Goal: Information Seeking & Learning: Learn about a topic

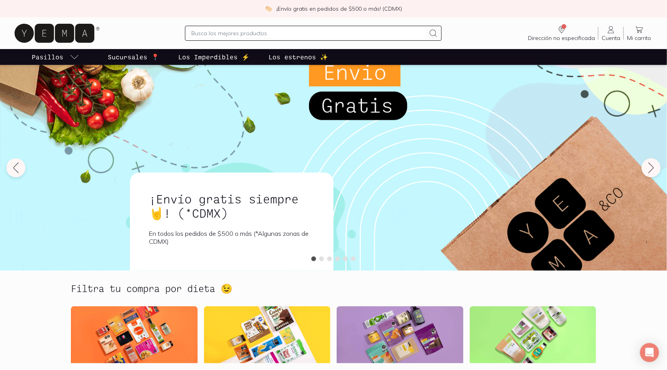
click at [52, 33] on icon at bounding box center [55, 33] width 80 height 19
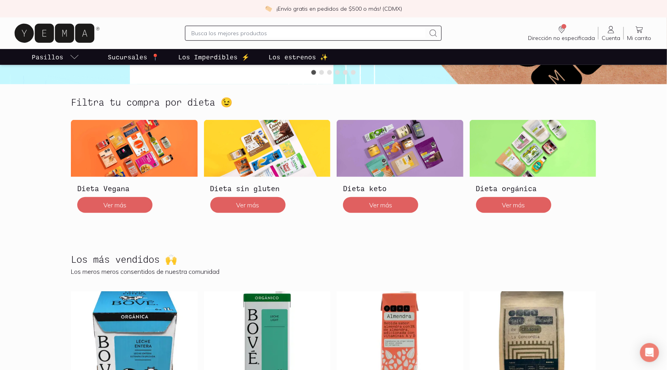
scroll to position [264, 0]
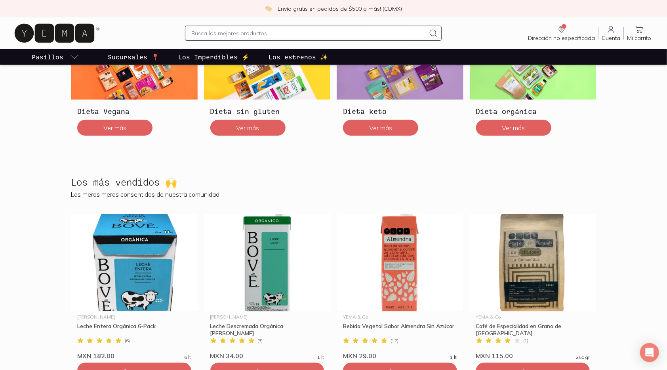
click at [214, 31] on input "text" at bounding box center [309, 34] width 234 height 10
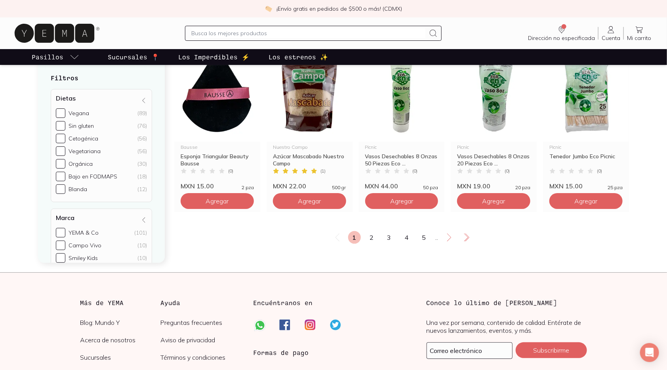
scroll to position [1365, 0]
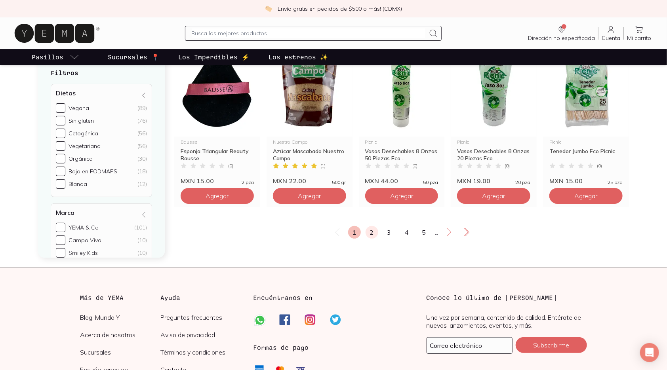
click at [372, 234] on link "2" at bounding box center [372, 232] width 13 height 13
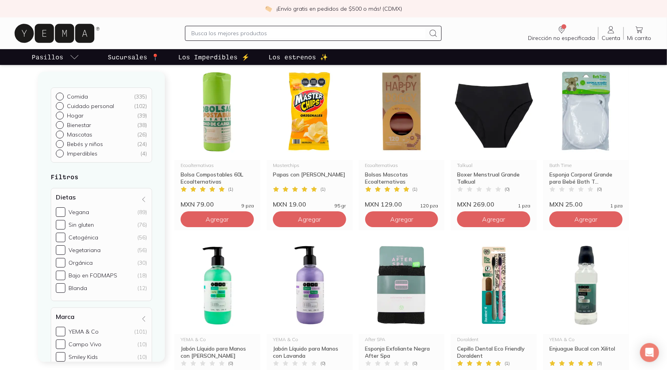
scroll to position [1277, 0]
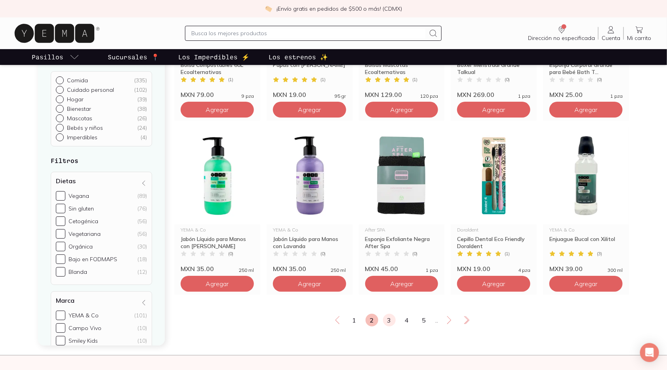
click at [388, 319] on link "3" at bounding box center [389, 320] width 13 height 13
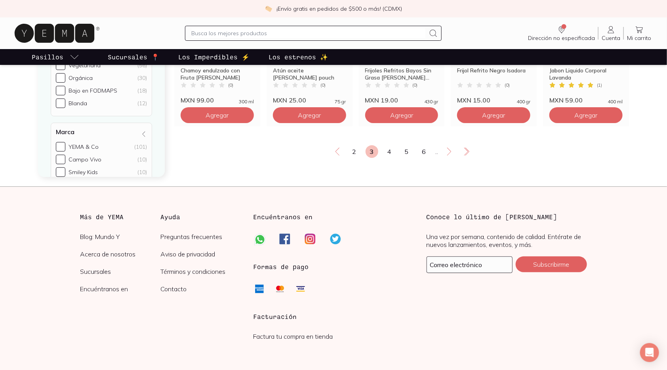
scroll to position [1453, 0]
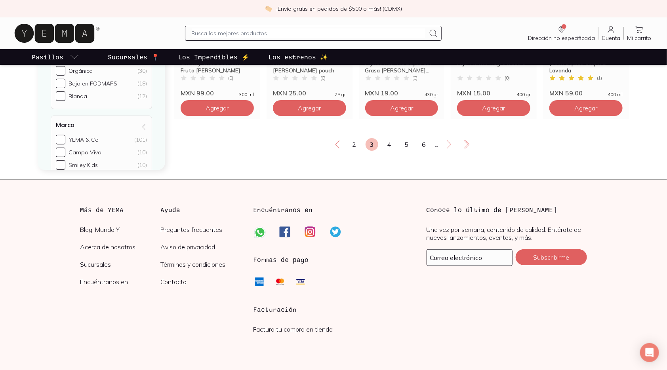
click at [389, 141] on link "4" at bounding box center [389, 144] width 13 height 13
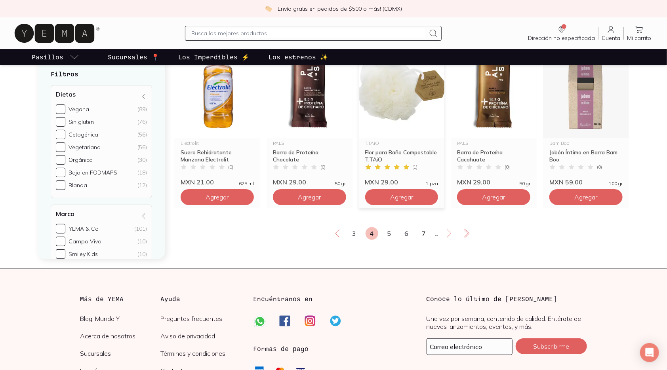
scroll to position [1478, 0]
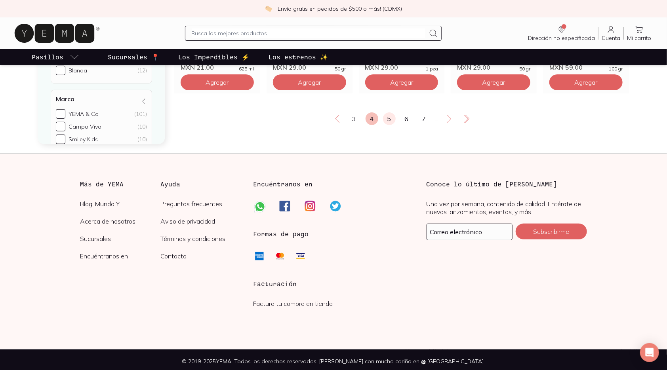
click at [389, 115] on link "5" at bounding box center [389, 119] width 13 height 13
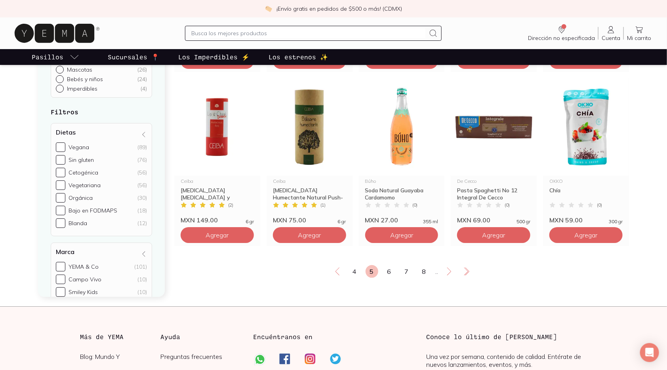
scroll to position [1409, 0]
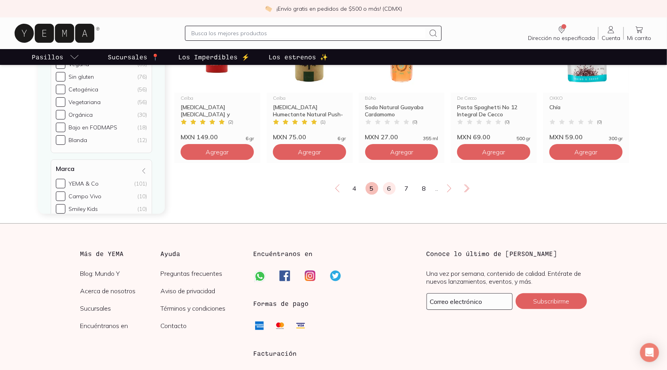
click at [386, 186] on link "6" at bounding box center [389, 188] width 13 height 13
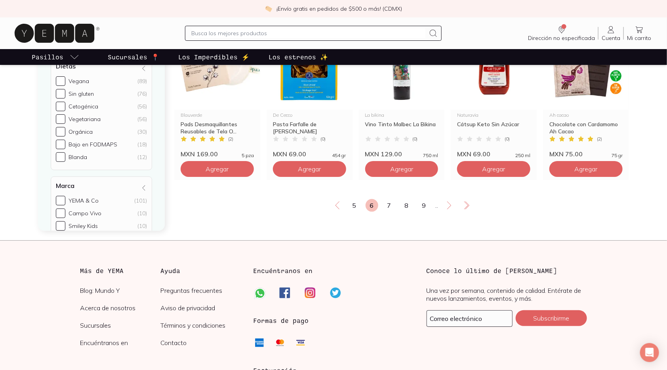
scroll to position [1478, 0]
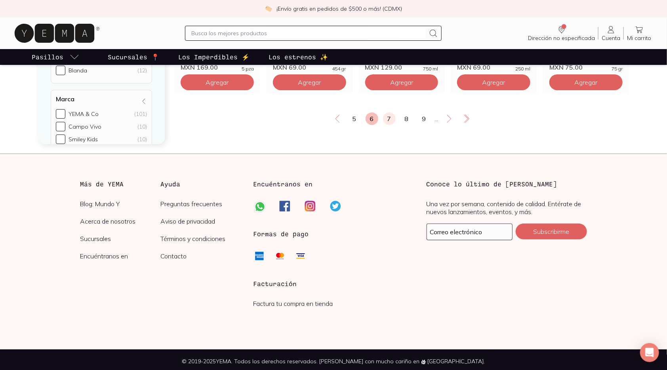
click at [391, 121] on link "7" at bounding box center [389, 119] width 13 height 13
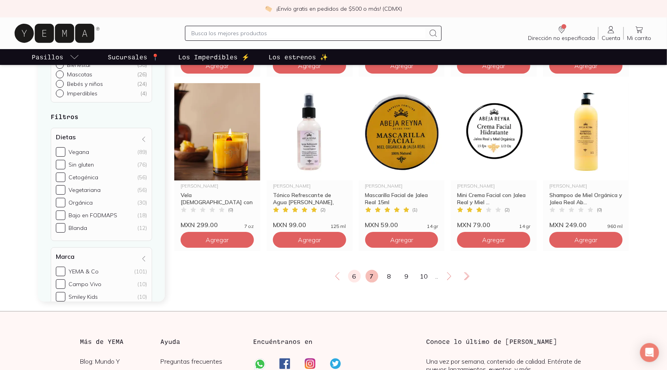
scroll to position [1478, 0]
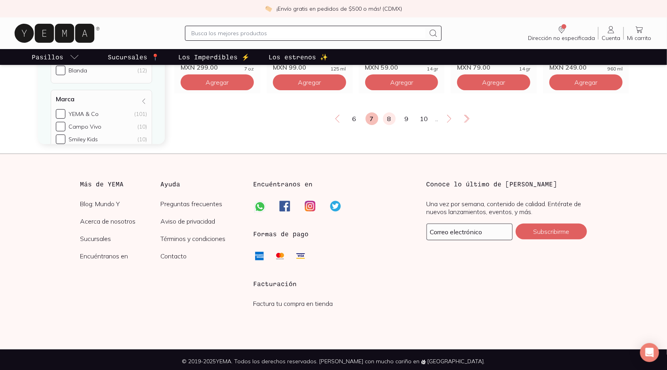
click at [393, 117] on link "8" at bounding box center [389, 119] width 13 height 13
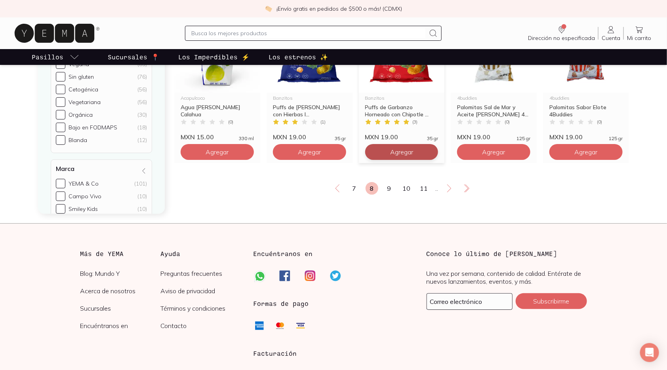
scroll to position [1478, 0]
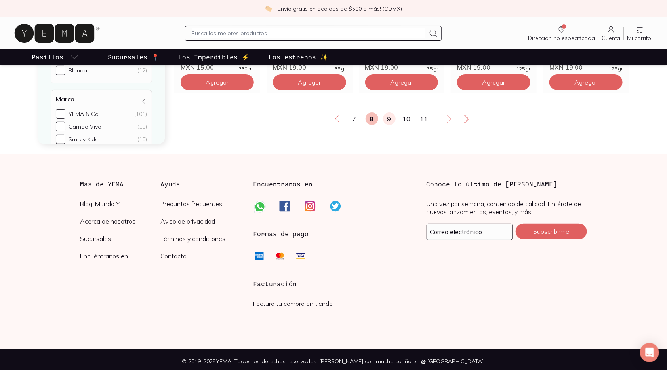
click at [393, 119] on link "9" at bounding box center [389, 119] width 13 height 13
